Goal: Task Accomplishment & Management: Manage account settings

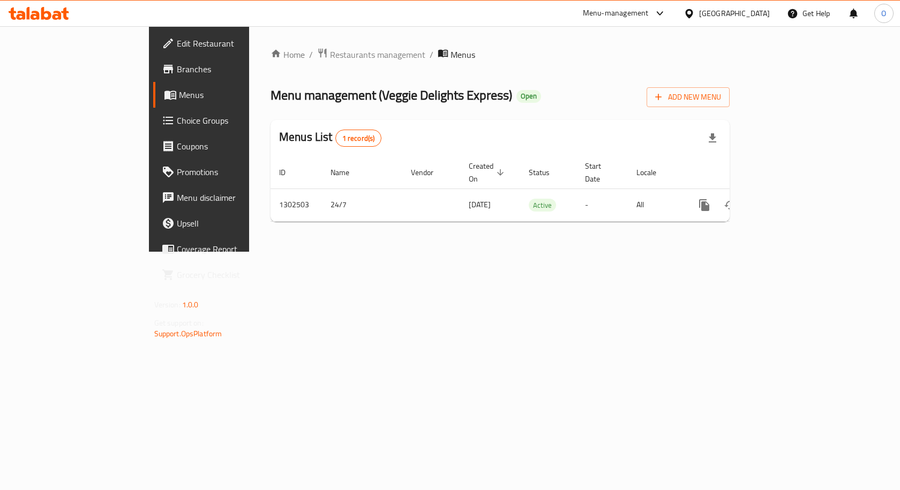
click at [177, 70] on span "Branches" at bounding box center [234, 69] width 114 height 13
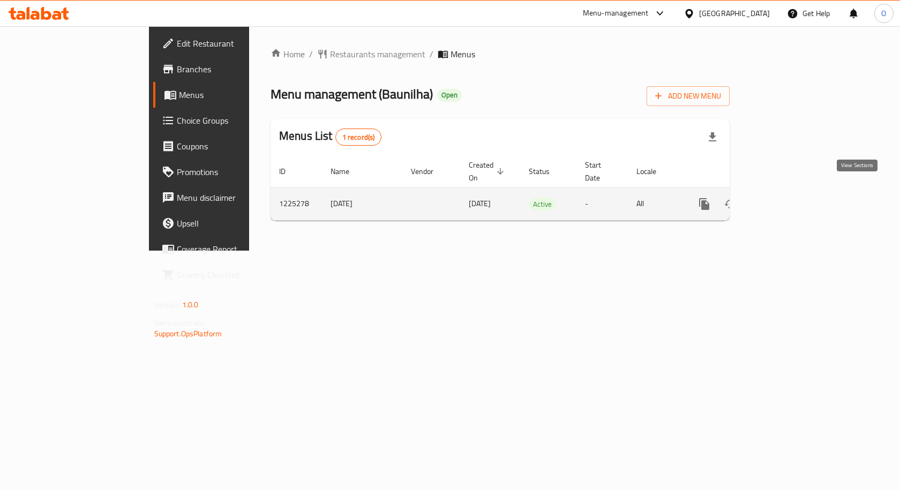
click at [788, 198] on icon "enhanced table" at bounding box center [781, 204] width 13 height 13
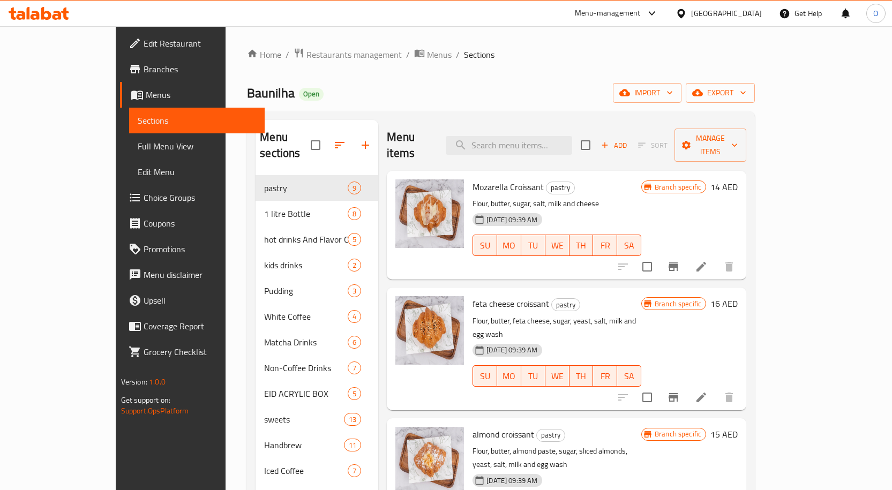
click at [138, 146] on span "Full Menu View" at bounding box center [197, 146] width 118 height 13
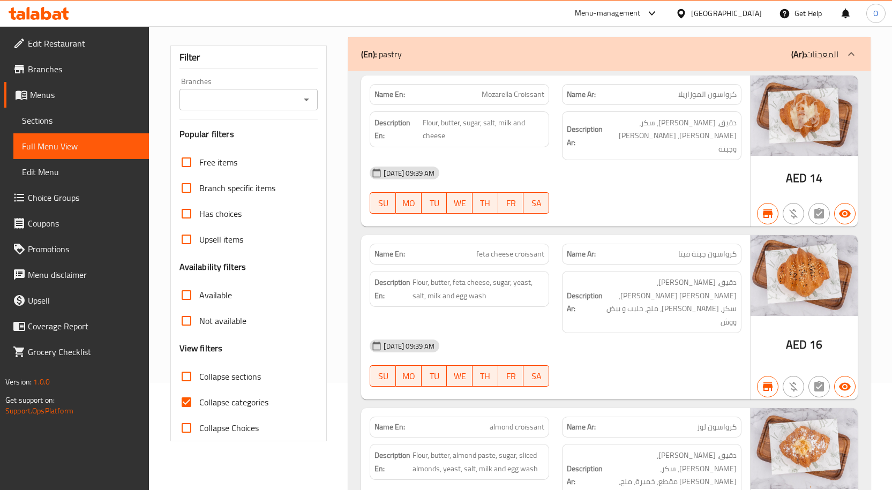
click at [187, 323] on input "Not available" at bounding box center [187, 321] width 26 height 26
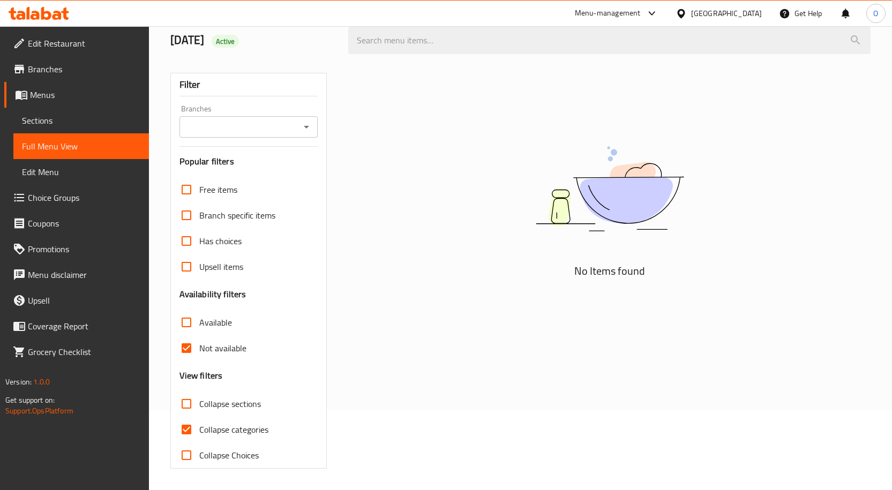
scroll to position [80, 0]
drag, startPoint x: 186, startPoint y: 350, endPoint x: 283, endPoint y: 316, distance: 102.2
click at [186, 350] on input "Not available" at bounding box center [187, 348] width 26 height 26
checkbox input "false"
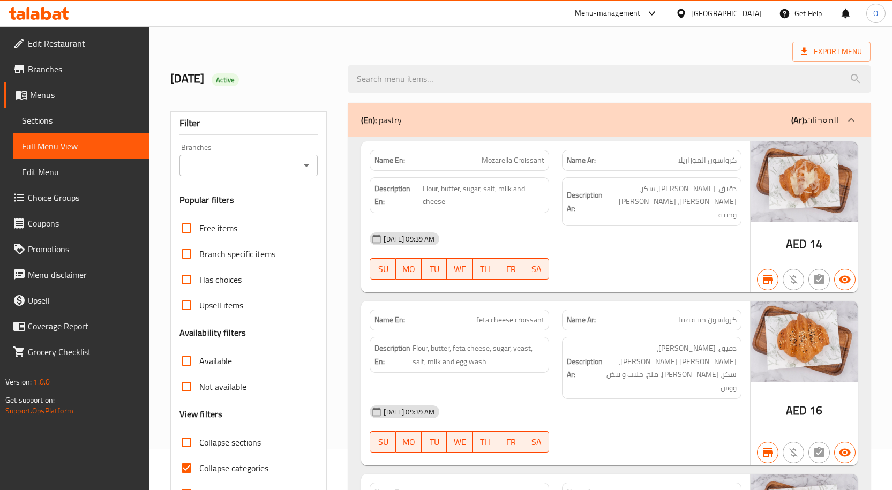
scroll to position [0, 0]
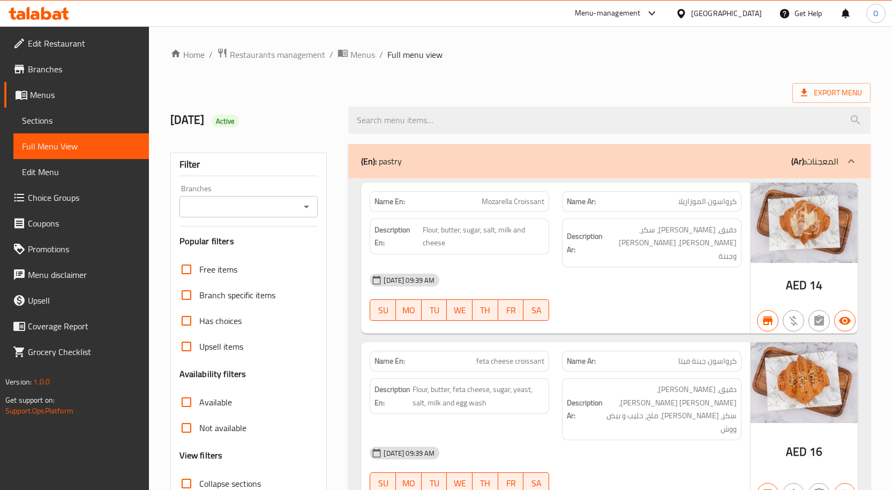
click at [233, 202] on input "Branches" at bounding box center [240, 206] width 115 height 15
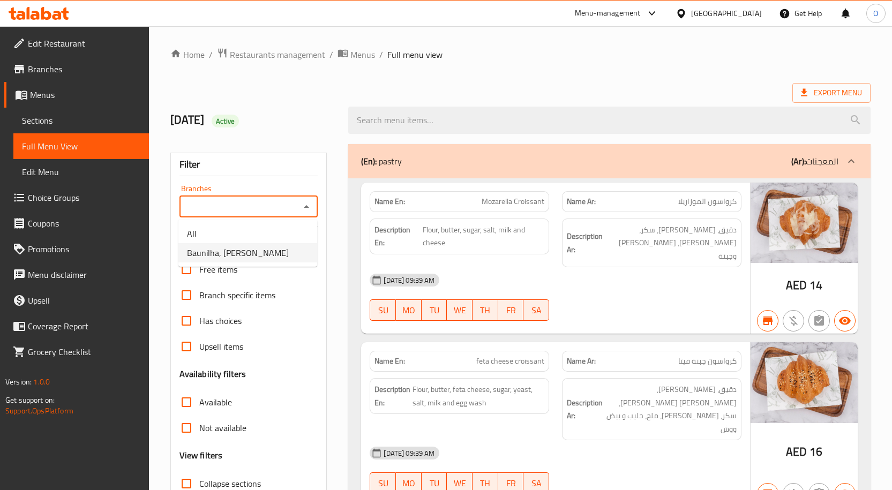
click at [227, 247] on span "Baunilha, Al Hili" at bounding box center [238, 252] width 102 height 13
type input "Baunilha, Al Hili"
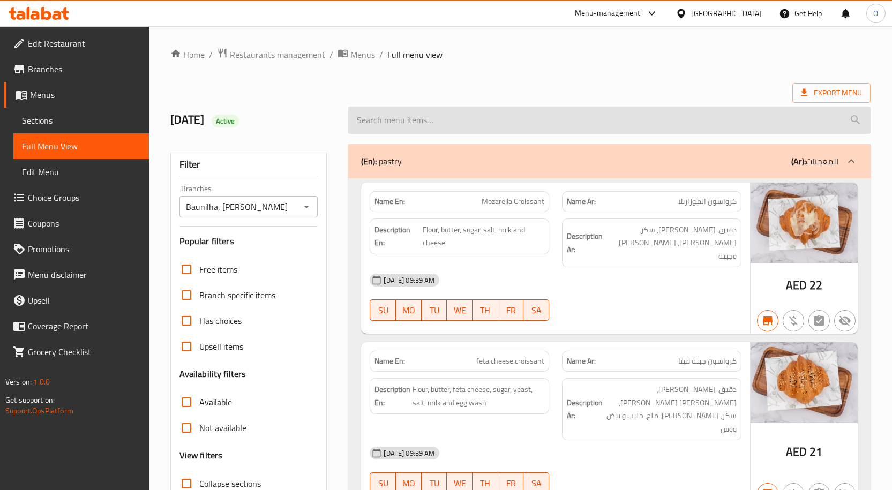
click at [490, 118] on input "search" at bounding box center [609, 120] width 522 height 27
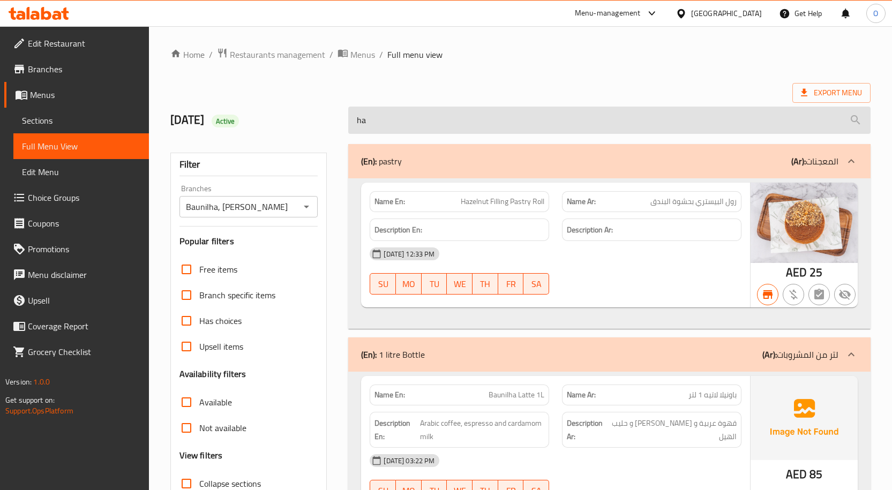
click at [360, 121] on input "ha" at bounding box center [609, 120] width 522 height 27
paste input "Hallomi Sandwich"
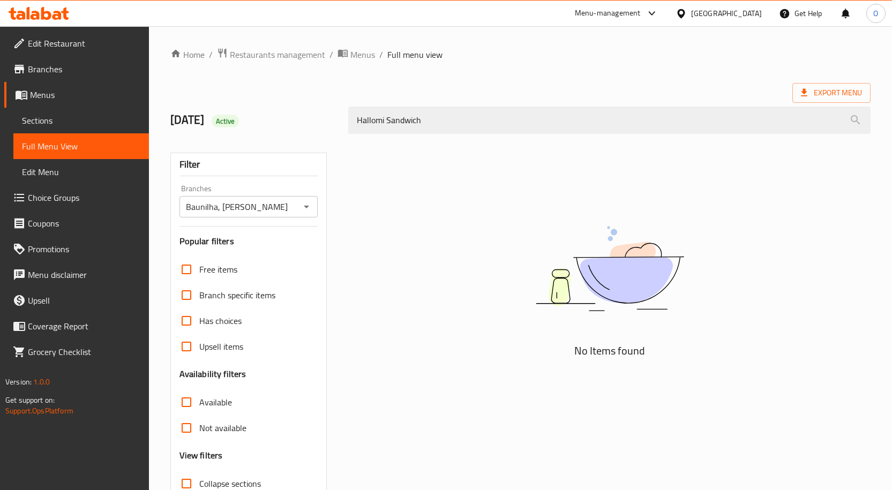
type input "Hallomi Sandwich"
click at [85, 177] on span "Edit Menu" at bounding box center [81, 172] width 118 height 13
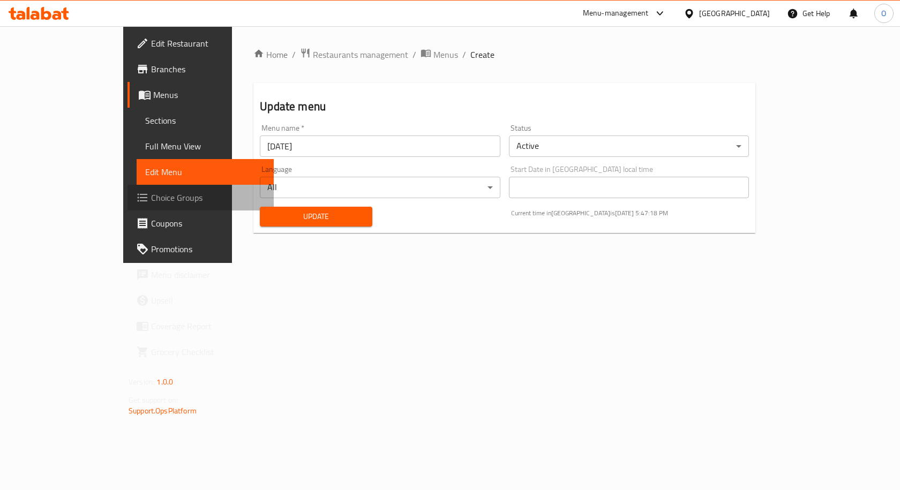
click at [151, 193] on span "Choice Groups" at bounding box center [208, 197] width 114 height 13
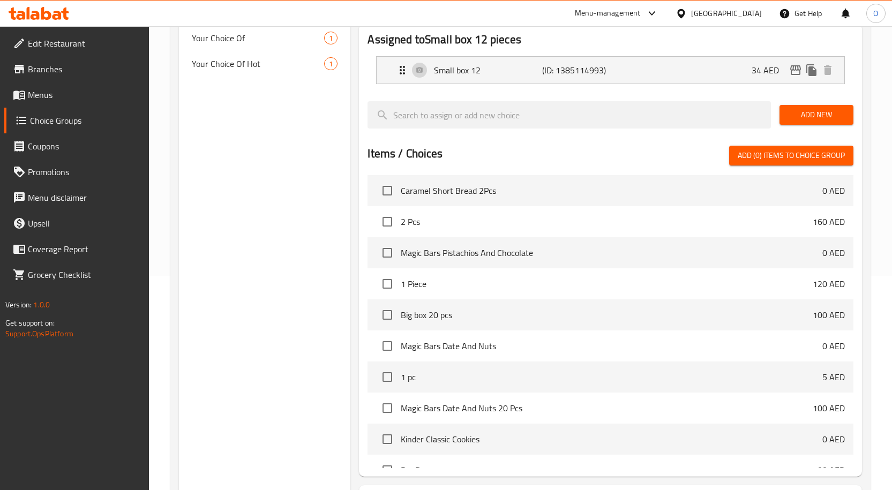
scroll to position [2035, 0]
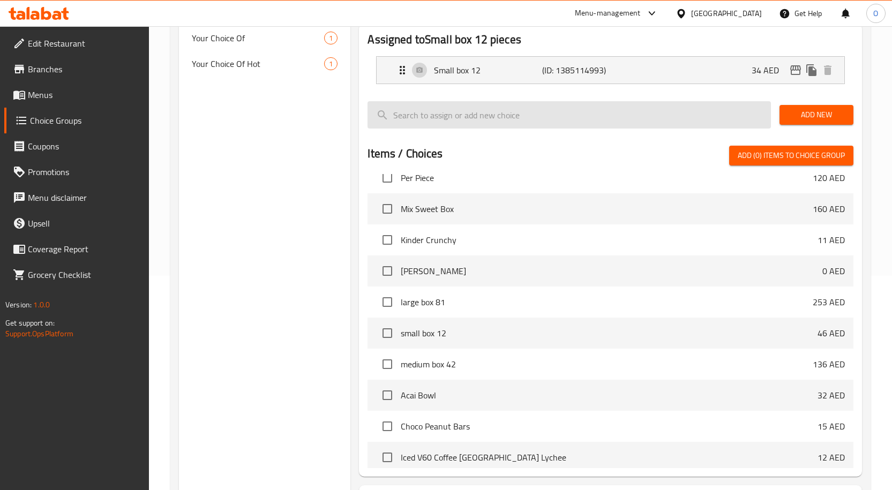
click at [456, 113] on input "search" at bounding box center [568, 114] width 403 height 27
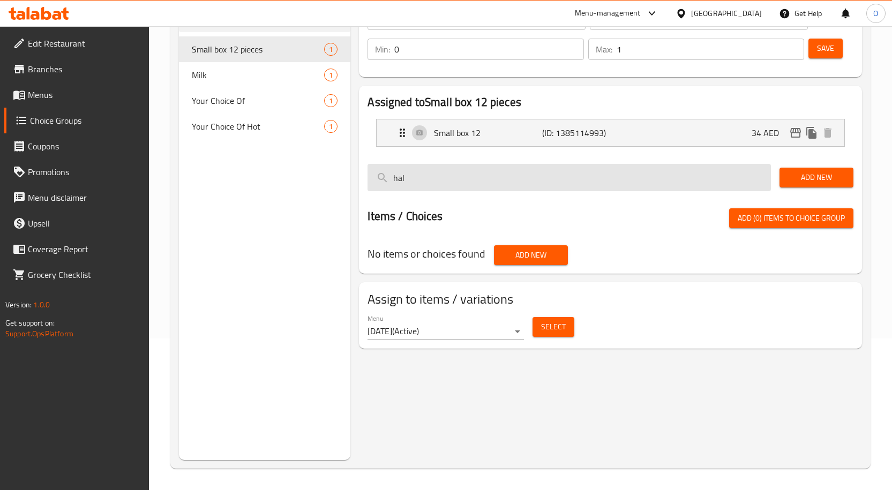
scroll to position [0, 0]
type input "h"
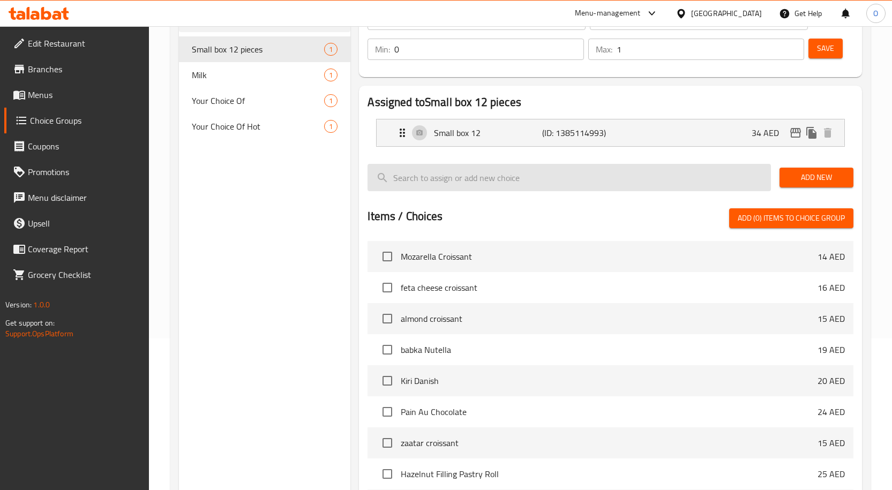
scroll to position [214, 0]
